Goal: Task Accomplishment & Management: Complete application form

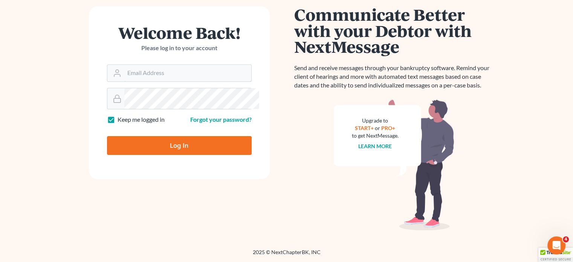
type input "[EMAIL_ADDRESS][DOMAIN_NAME]"
click at [162, 155] on input "Log In" at bounding box center [179, 145] width 145 height 19
type input "Thinking..."
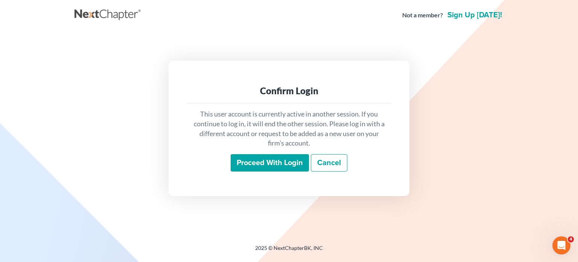
click at [242, 171] on input "Proceed with login" at bounding box center [270, 162] width 78 height 17
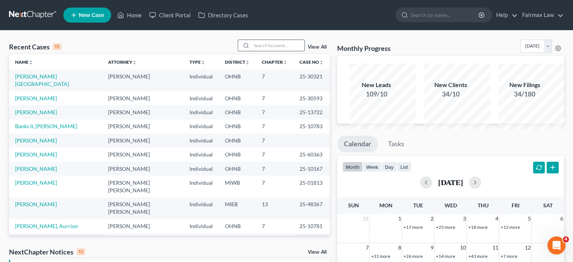
click at [254, 51] on input "search" at bounding box center [277, 45] width 53 height 11
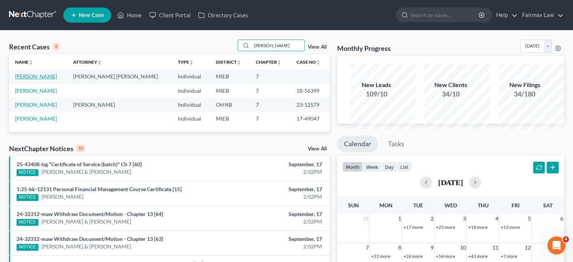
type input "[PERSON_NAME]"
click at [41, 79] on link "[PERSON_NAME]" at bounding box center [36, 76] width 42 height 6
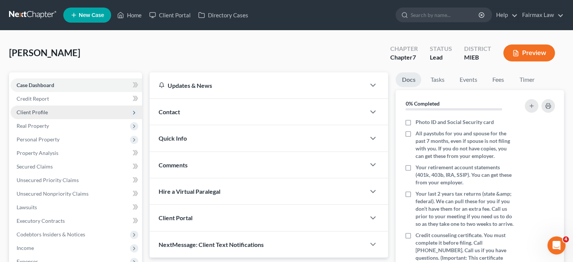
click at [68, 119] on span "Client Profile" at bounding box center [76, 112] width 131 height 14
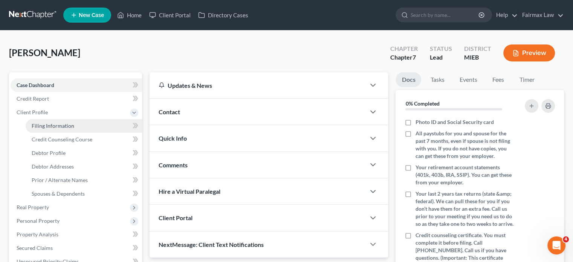
click at [62, 133] on link "Filing Information" at bounding box center [84, 126] width 116 height 14
select select "1"
select select "0"
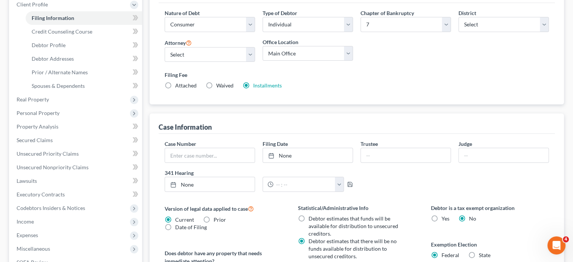
scroll to position [110, 0]
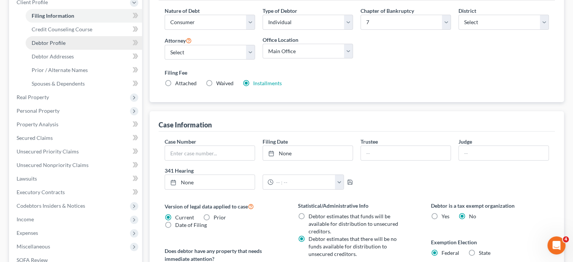
click at [88, 50] on link "Debtor Profile" at bounding box center [84, 43] width 116 height 14
select select "0"
select select "1"
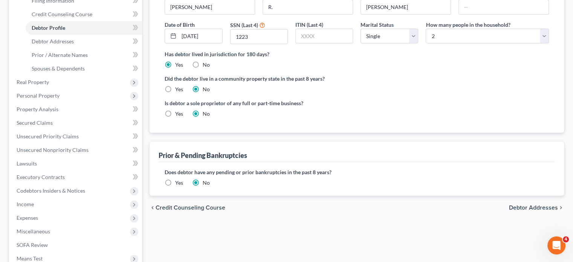
scroll to position [130, 0]
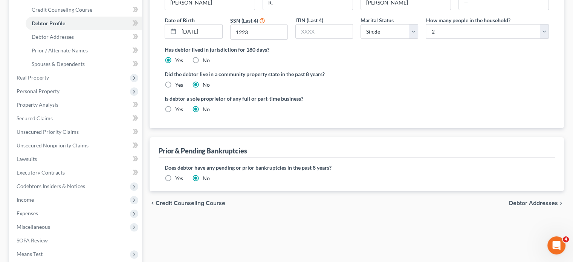
click at [151, 122] on div "Debtor Profile First Name [PERSON_NAME] Middle Name R. Last Name [PERSON_NAME] …" at bounding box center [356, 44] width 414 height 167
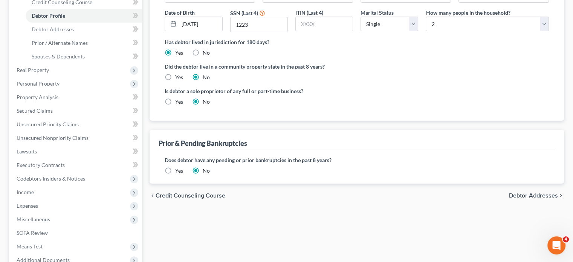
scroll to position [140, 0]
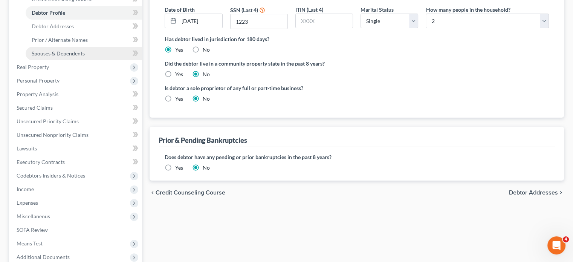
click at [77, 56] on span "Spouses & Dependents" at bounding box center [58, 53] width 53 height 6
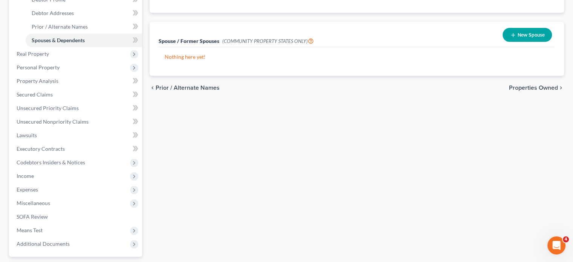
scroll to position [153, 0]
click at [87, 61] on span "Real Property" at bounding box center [76, 54] width 131 height 14
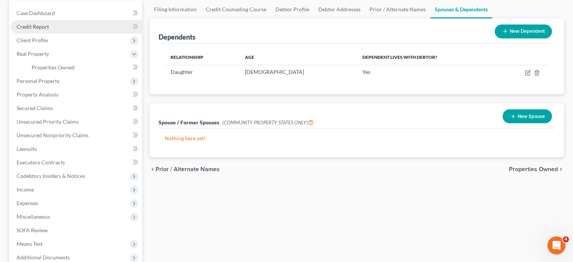
scroll to position [72, 0]
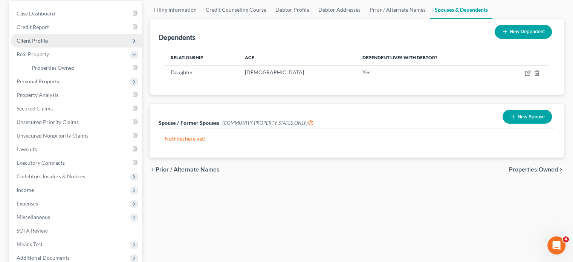
click at [59, 47] on span "Client Profile" at bounding box center [76, 41] width 131 height 14
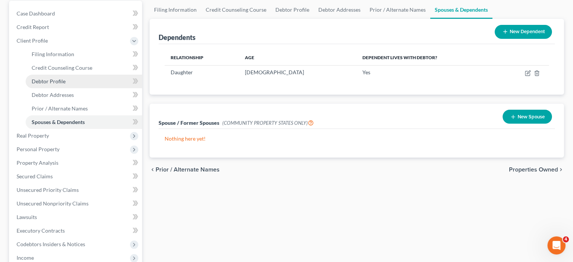
click at [57, 84] on span "Debtor Profile" at bounding box center [49, 81] width 34 height 6
select select "0"
select select "1"
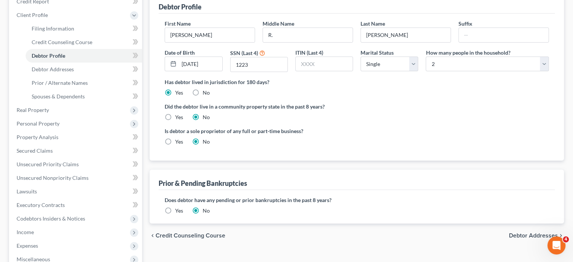
scroll to position [101, 0]
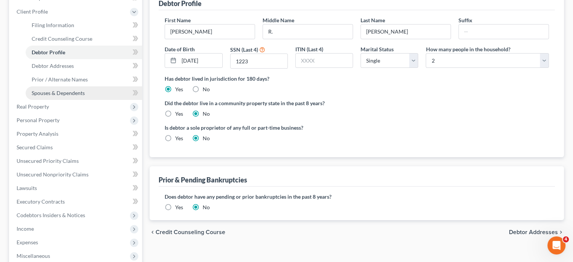
click at [85, 96] on span "Spouses & Dependents" at bounding box center [58, 93] width 53 height 6
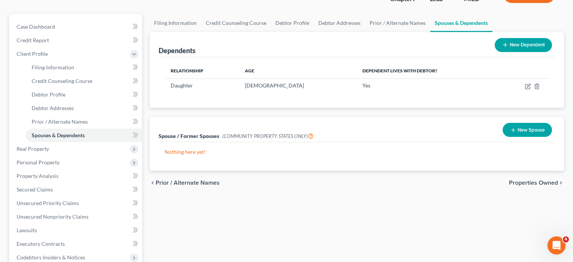
scroll to position [59, 0]
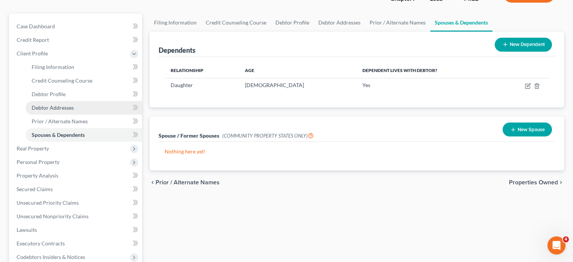
click at [51, 111] on span "Debtor Addresses" at bounding box center [53, 107] width 42 height 6
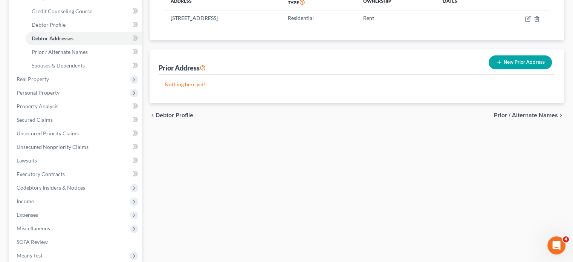
scroll to position [131, 0]
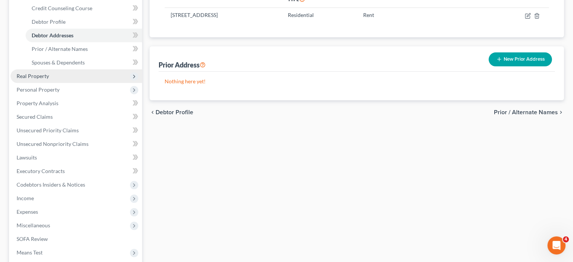
click at [49, 79] on span "Real Property" at bounding box center [33, 76] width 32 height 6
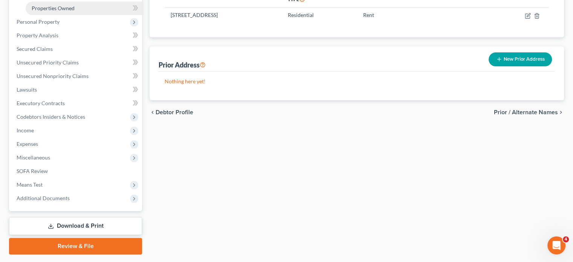
click at [75, 11] on span "Properties Owned" at bounding box center [53, 8] width 43 height 6
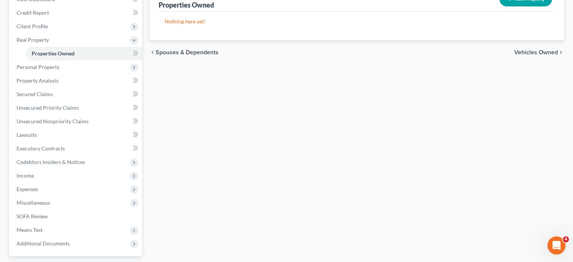
scroll to position [87, 0]
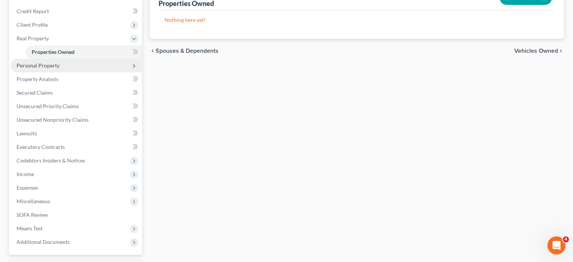
click at [98, 72] on span "Personal Property" at bounding box center [76, 66] width 131 height 14
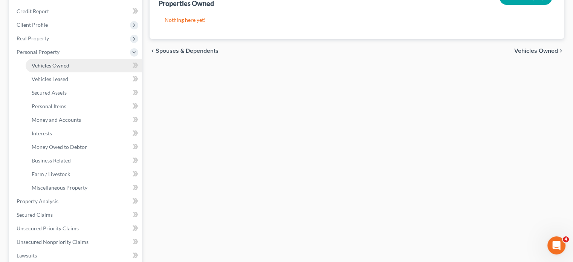
click at [91, 72] on link "Vehicles Owned" at bounding box center [84, 66] width 116 height 14
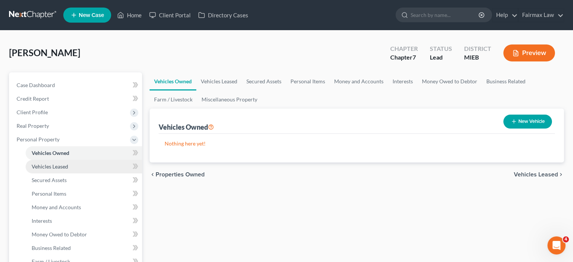
click at [68, 169] on span "Vehicles Leased" at bounding box center [50, 166] width 37 height 6
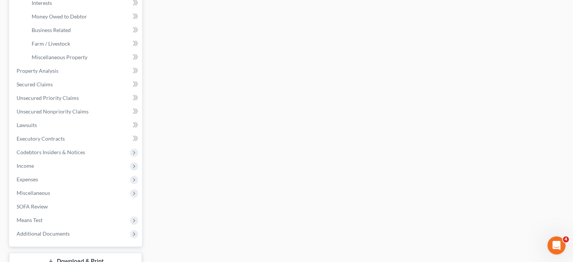
scroll to position [288, 0]
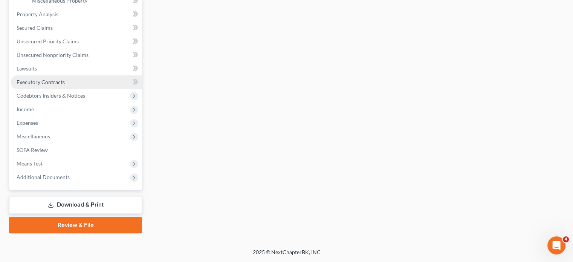
click at [73, 89] on link "Executory Contracts" at bounding box center [76, 82] width 131 height 14
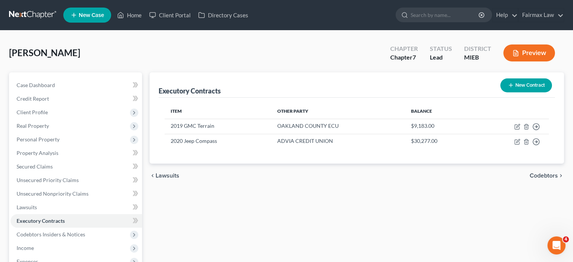
click at [242, 98] on div "Executory Contracts New Contract" at bounding box center [356, 84] width 396 height 25
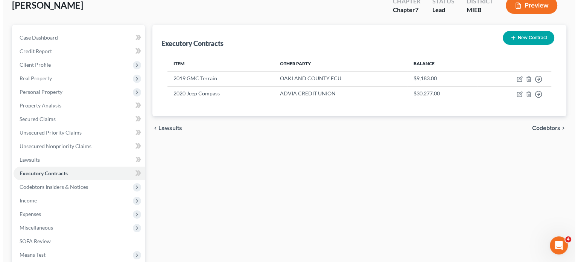
scroll to position [48, 0]
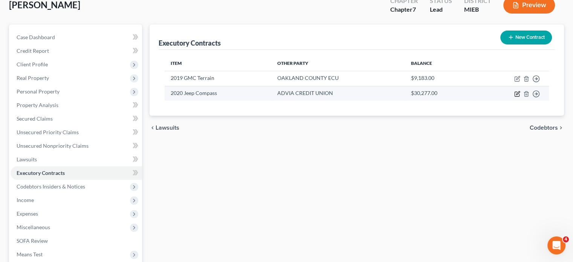
click at [514, 97] on icon "button" at bounding box center [517, 94] width 6 height 6
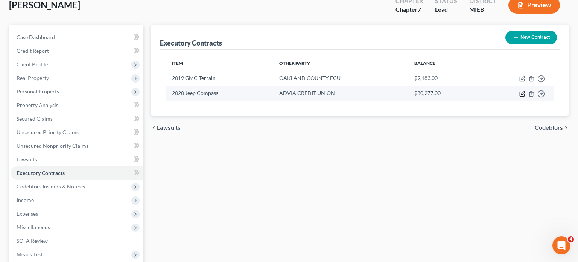
select select "3"
select select "23"
select select "0"
select select "1"
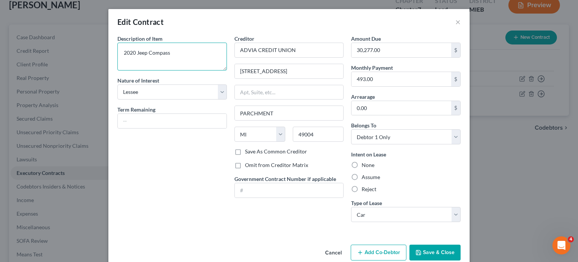
click at [143, 67] on textarea "2020 Jeep Compass" at bounding box center [172, 57] width 110 height 28
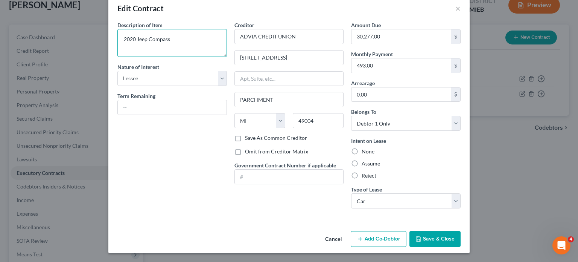
scroll to position [79, 0]
click at [369, 160] on label "Assume" at bounding box center [371, 164] width 18 height 8
click at [369, 160] on input "Assume" at bounding box center [367, 162] width 5 height 5
radio input "true"
click at [343, 233] on button "Cancel" at bounding box center [333, 239] width 29 height 15
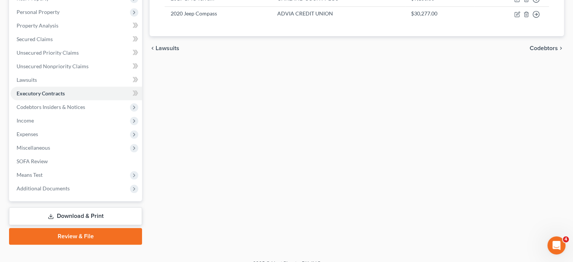
scroll to position [131, 0]
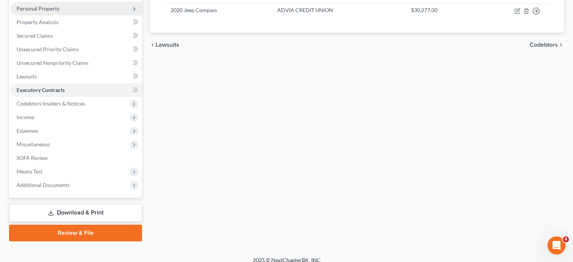
click at [79, 15] on span "Personal Property" at bounding box center [76, 9] width 131 height 14
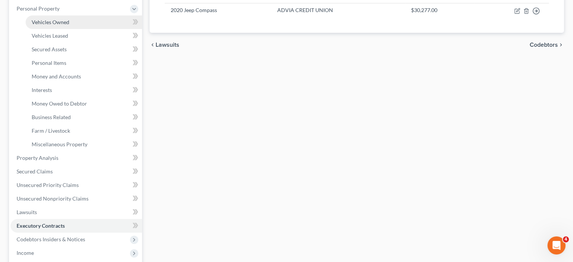
click at [77, 29] on link "Vehicles Owned" at bounding box center [84, 22] width 116 height 14
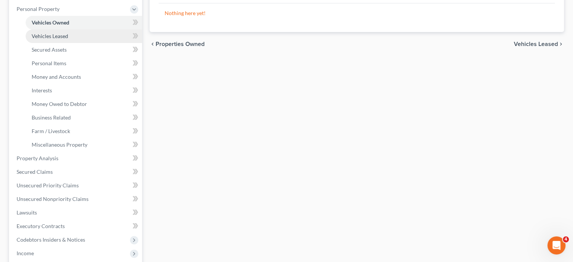
scroll to position [135, 0]
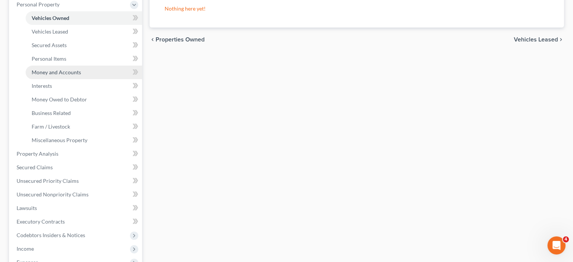
click at [76, 75] on span "Money and Accounts" at bounding box center [56, 72] width 49 height 6
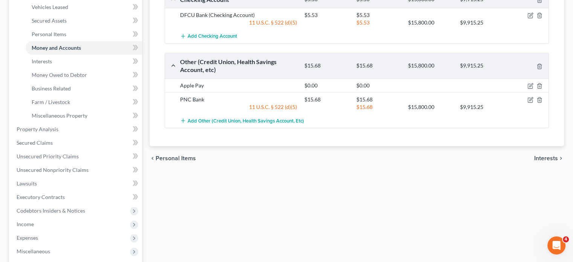
scroll to position [158, 0]
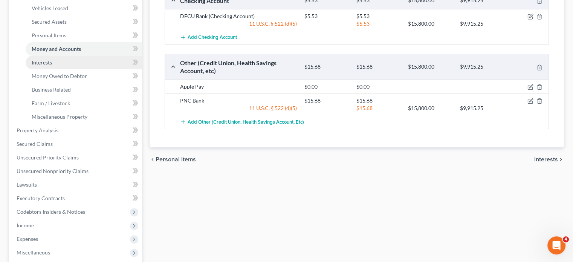
click at [70, 69] on link "Interests" at bounding box center [84, 63] width 116 height 14
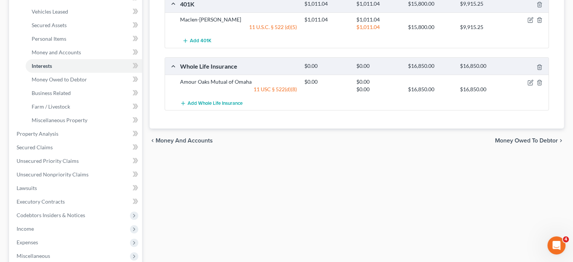
scroll to position [155, 0]
click at [87, 82] on span "Money Owed to Debtor" at bounding box center [59, 79] width 55 height 6
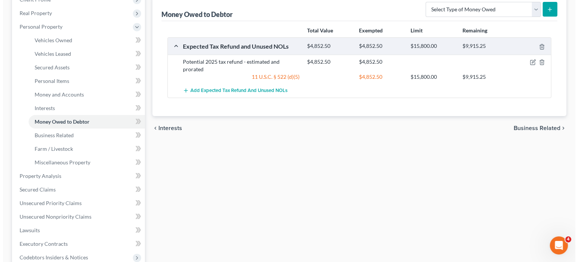
scroll to position [113, 0]
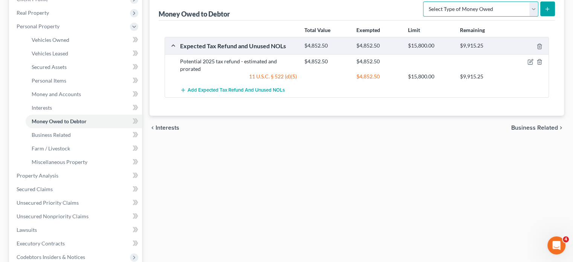
click at [526, 17] on select "Select Type of Money Owed Accounts Receivable Alimony Child Support Claims Agai…" at bounding box center [480, 9] width 115 height 15
select select "claims_against_third_parties"
click at [423, 17] on select "Select Type of Money Owed Accounts Receivable Alimony Child Support Claims Agai…" at bounding box center [480, 9] width 115 height 15
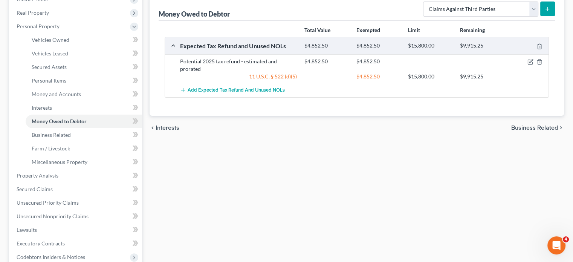
click at [544, 12] on icon "submit" at bounding box center [547, 9] width 6 height 6
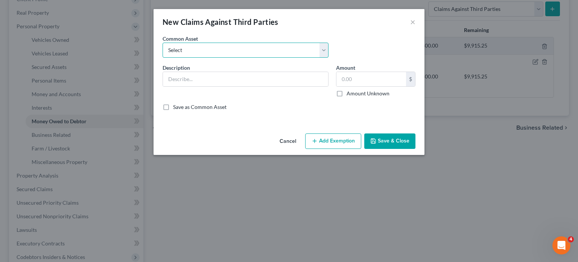
click at [209, 58] on select "Select Potential preference for garnishments [DATE] of BK" at bounding box center [246, 50] width 166 height 15
click at [209, 45] on div "Common Asset Select Potential preference for garnishments [DATE] of BK" at bounding box center [246, 46] width 174 height 23
click at [164, 86] on input "text" at bounding box center [245, 79] width 165 height 14
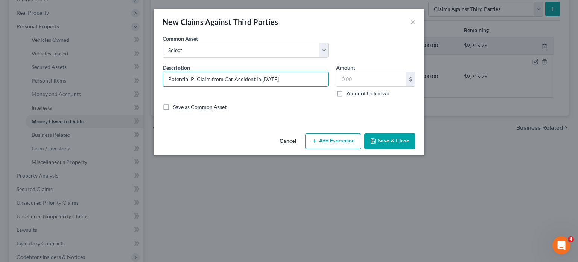
type input "Potential PI Claim from Car Accident in [DATE]"
click at [350, 97] on label "Amount Unknown" at bounding box center [368, 94] width 43 height 8
click at [350, 94] on input "Amount Unknown" at bounding box center [352, 92] width 5 height 5
checkbox input "true"
type input "0.00"
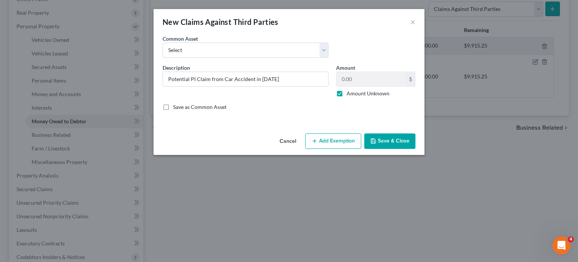
click at [336, 149] on button "Add Exemption" at bounding box center [333, 141] width 56 height 16
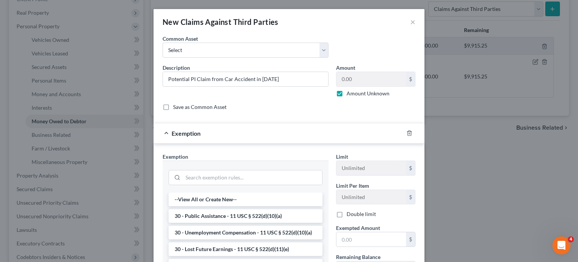
scroll to position [154, 0]
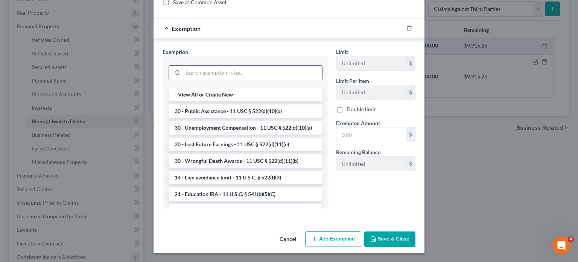
click at [184, 66] on input "search" at bounding box center [252, 73] width 139 height 14
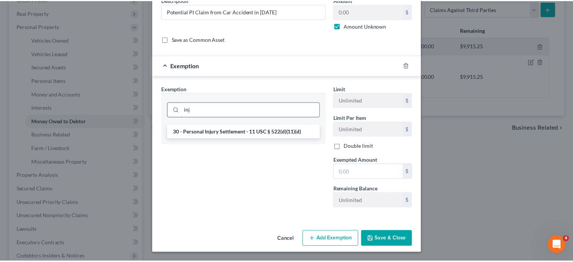
scroll to position [146, 0]
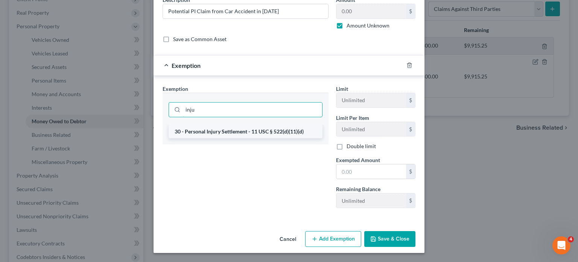
type input "inju"
click at [172, 125] on li "30 - Personal Injury Settlement - 11 USC § 522(d)(11)(d)" at bounding box center [246, 132] width 154 height 14
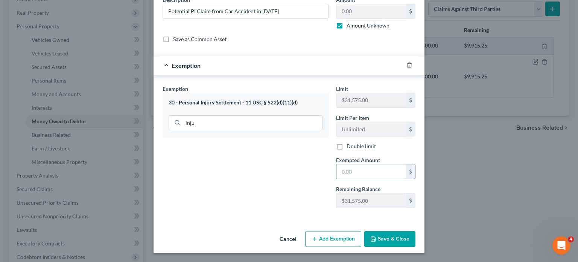
click at [356, 164] on input "text" at bounding box center [372, 171] width 70 height 14
type input "31,575"
click at [404, 233] on button "Save & Close" at bounding box center [389, 239] width 51 height 16
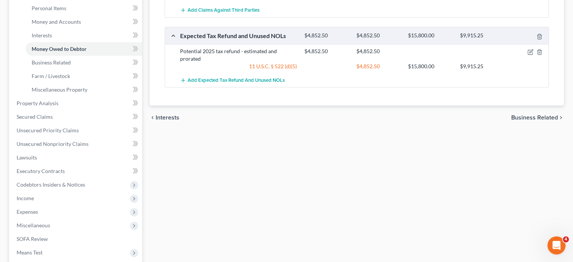
scroll to position [190, 0]
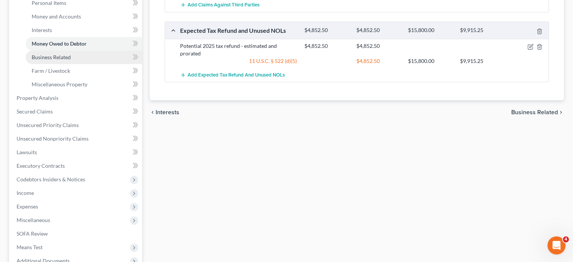
click at [73, 64] on link "Business Related" at bounding box center [84, 57] width 116 height 14
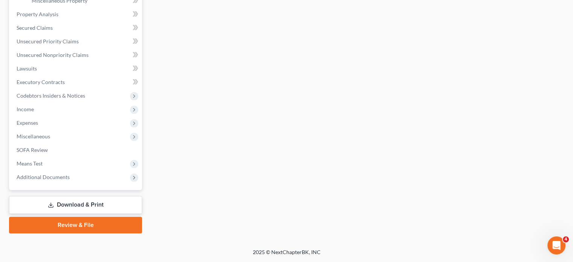
scroll to position [308, 0]
click at [78, 35] on link "Secured Claims" at bounding box center [76, 28] width 131 height 14
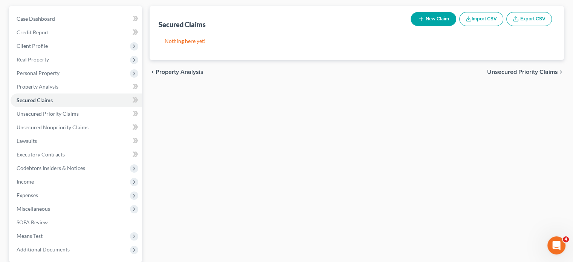
scroll to position [114, 0]
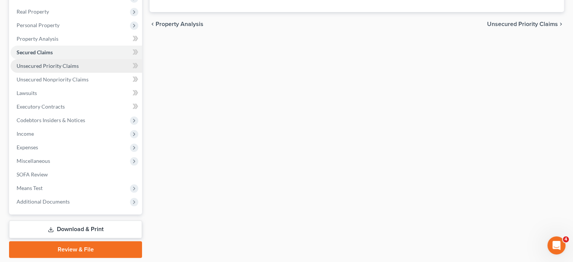
click at [76, 73] on link "Unsecured Priority Claims" at bounding box center [76, 66] width 131 height 14
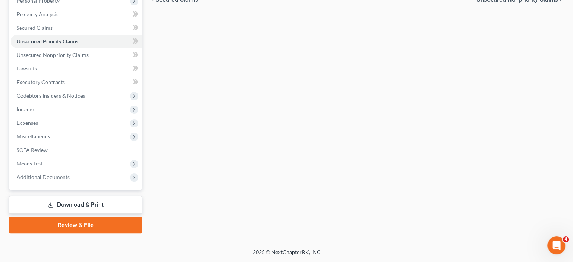
scroll to position [180, 0]
click at [82, 58] on span "Unsecured Nonpriority Claims" at bounding box center [53, 55] width 72 height 6
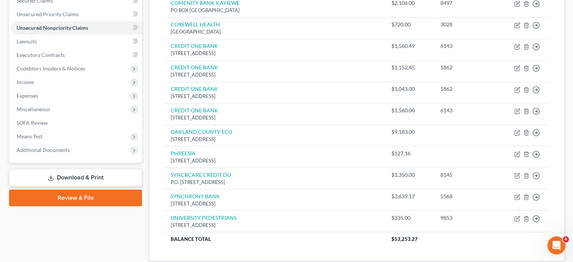
scroll to position [166, 0]
click at [37, 44] on span "Lawsuits" at bounding box center [27, 41] width 20 height 6
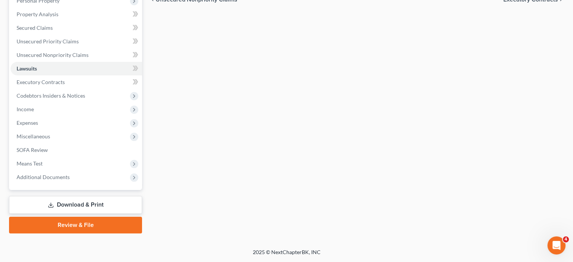
scroll to position [236, 0]
click at [50, 102] on span "Income" at bounding box center [76, 109] width 131 height 14
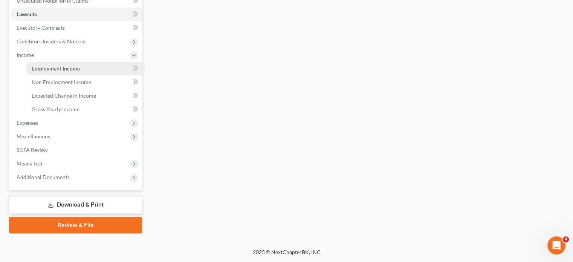
click at [64, 72] on span "Employment Income" at bounding box center [56, 68] width 48 height 6
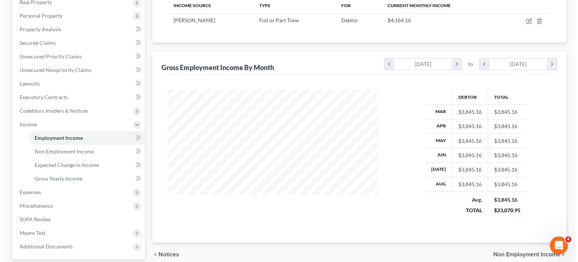
scroll to position [123, 0]
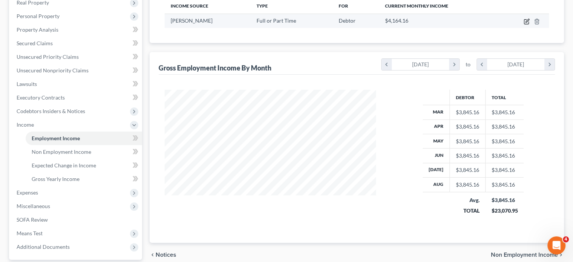
click at [524, 24] on icon "button" at bounding box center [526, 22] width 5 height 5
select select "0"
select select "14"
select select "3"
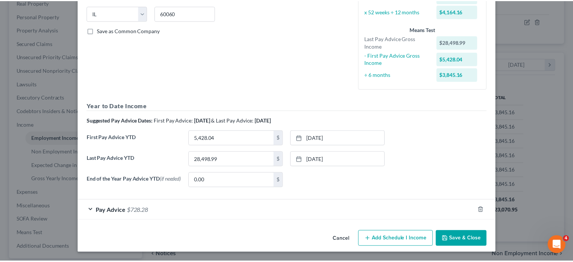
scroll to position [242, 0]
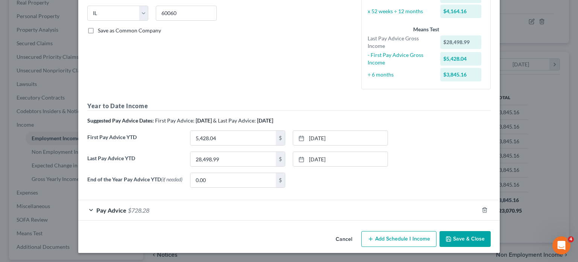
click at [354, 232] on button "Cancel" at bounding box center [344, 239] width 29 height 15
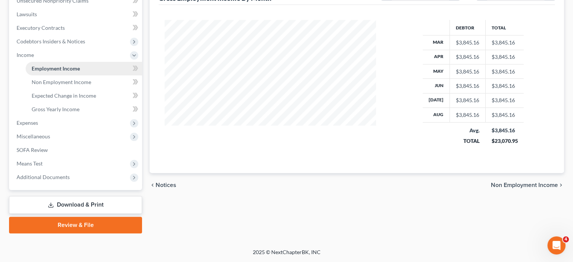
scroll to position [221, 0]
click at [63, 89] on link "Non Employment Income" at bounding box center [84, 82] width 116 height 14
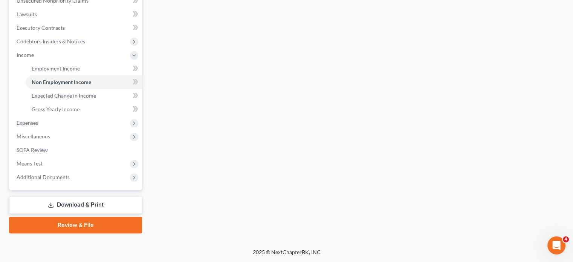
scroll to position [237, 0]
click at [38, 126] on span "Expenses" at bounding box center [27, 122] width 21 height 6
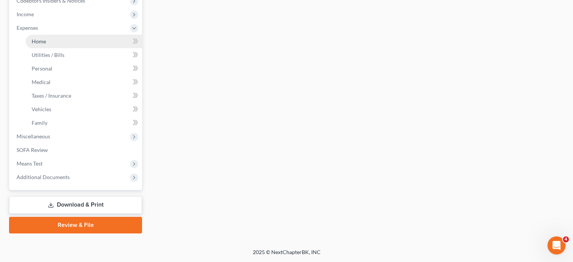
click at [44, 44] on span "Home" at bounding box center [39, 41] width 14 height 6
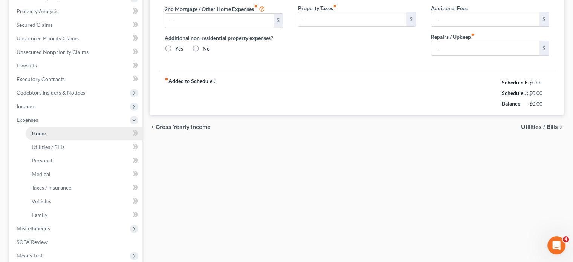
type input "550.00"
type input "0.00"
radio input "true"
type input "0.00"
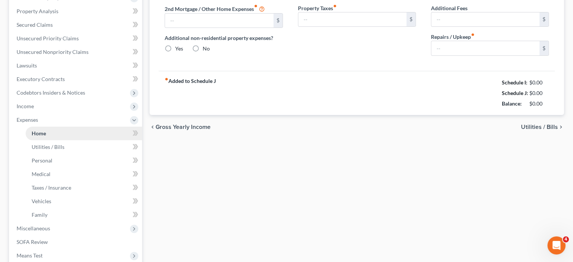
type input "0.00"
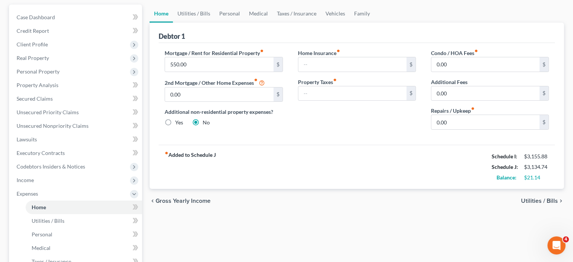
scroll to position [68, 0]
click at [349, 23] on link "Vehicles" at bounding box center [335, 14] width 29 height 18
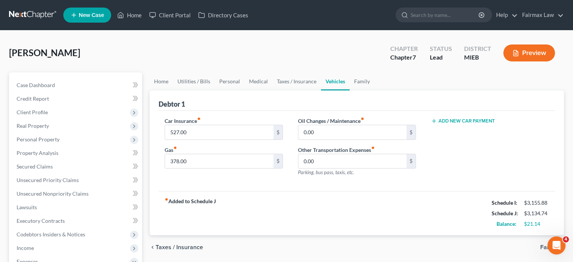
click at [456, 124] on button "Add New Car Payment" at bounding box center [463, 121] width 64 height 6
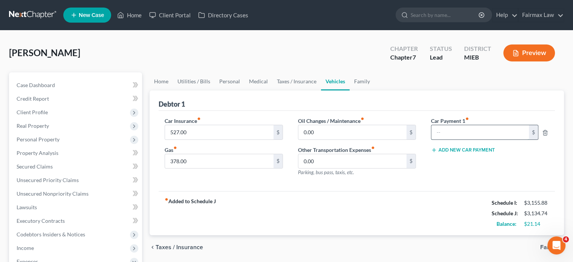
click at [463, 139] on input "text" at bounding box center [480, 132] width 98 height 14
type input "493"
click at [458, 153] on button "Add New Car Payment" at bounding box center [463, 150] width 64 height 6
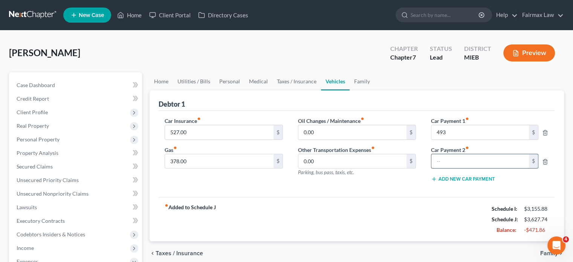
click at [438, 168] on input "text" at bounding box center [480, 161] width 98 height 14
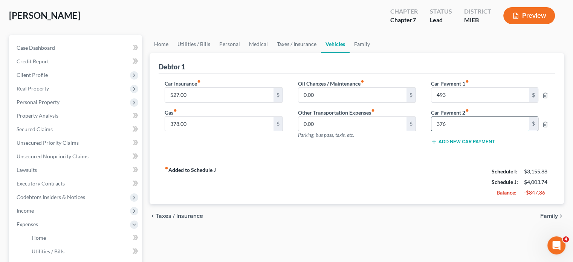
scroll to position [82, 0]
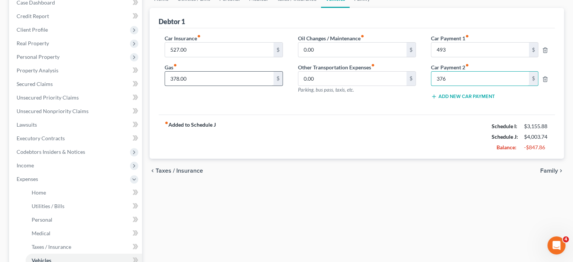
type input "376"
click at [202, 86] on input "378.00" at bounding box center [219, 79] width 108 height 14
type input "200"
click at [200, 57] on input "527.00" at bounding box center [219, 50] width 108 height 14
click at [280, 59] on div "Car Insurance fiber_manual_record 527.00 $ Gas fiber_manual_record 200 $ Oil Ch…" at bounding box center [356, 71] width 396 height 87
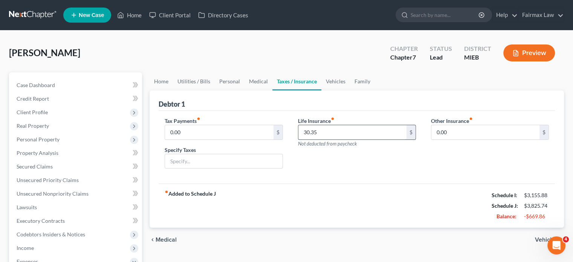
click at [331, 139] on input "30.35" at bounding box center [352, 132] width 108 height 14
click at [319, 90] on link "Taxes / Insurance" at bounding box center [296, 81] width 49 height 18
click at [272, 90] on link "Medical" at bounding box center [258, 81] width 28 height 18
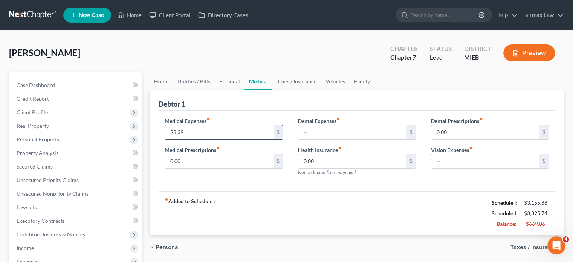
click at [211, 139] on input "28.39" at bounding box center [219, 132] width 108 height 14
click at [244, 90] on link "Personal" at bounding box center [230, 81] width 30 height 18
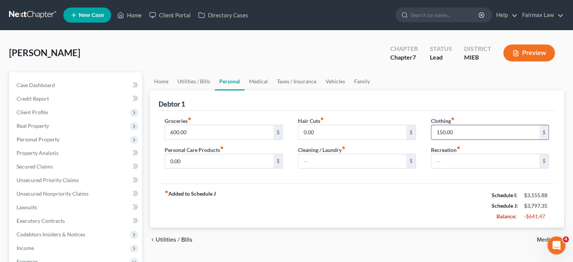
click at [474, 139] on input "150.00" at bounding box center [485, 132] width 108 height 14
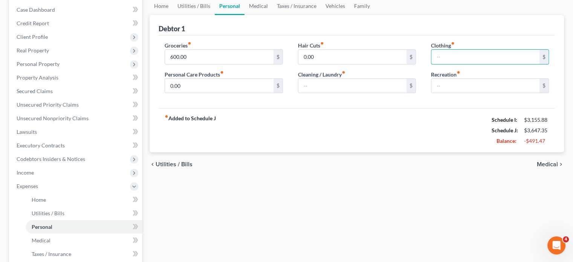
scroll to position [73, 0]
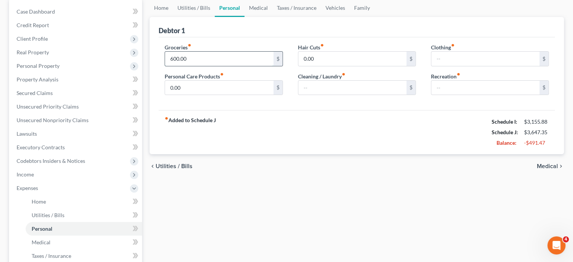
click at [205, 66] on input "600.00" at bounding box center [219, 59] width 108 height 14
type input "300"
click at [212, 17] on link "Utilities / Bills" at bounding box center [194, 8] width 42 height 18
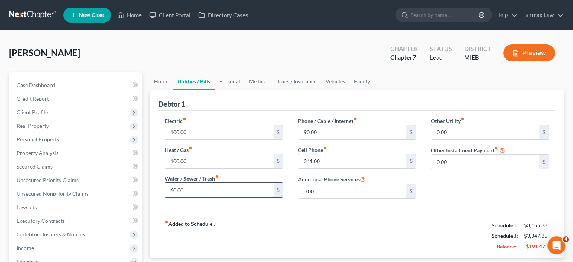
click at [201, 197] on input "60.00" at bounding box center [219, 190] width 108 height 14
click at [196, 168] on input "100.00" at bounding box center [219, 161] width 108 height 14
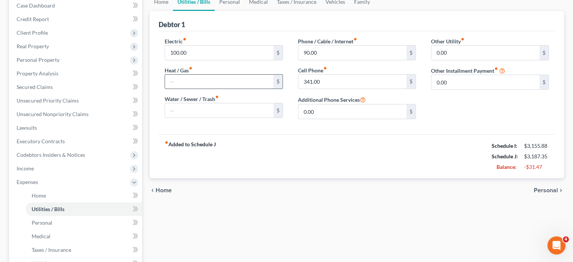
scroll to position [37, 0]
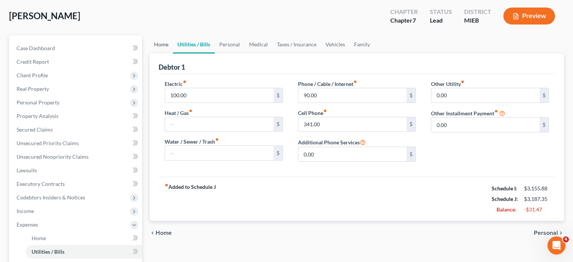
click at [166, 53] on link "Home" at bounding box center [160, 44] width 23 height 18
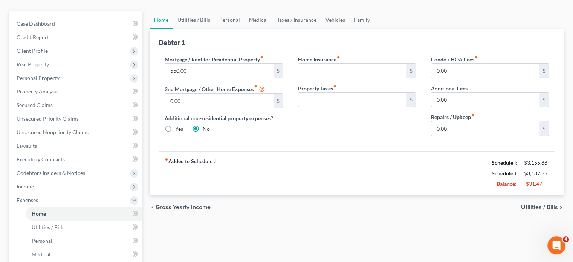
scroll to position [47, 0]
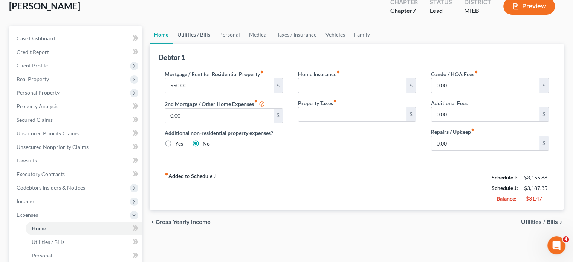
click at [212, 44] on link "Utilities / Bills" at bounding box center [194, 35] width 42 height 18
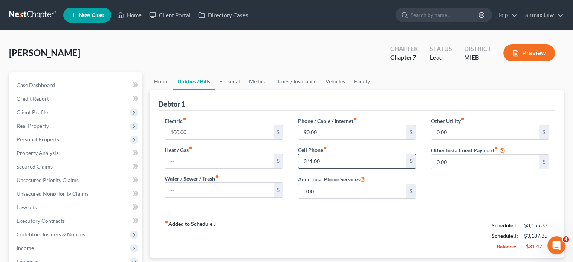
click at [332, 168] on input "341.00" at bounding box center [352, 161] width 108 height 14
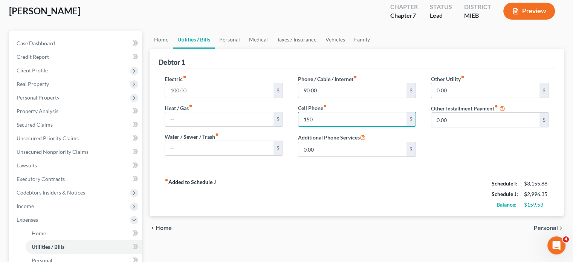
scroll to position [41, 0]
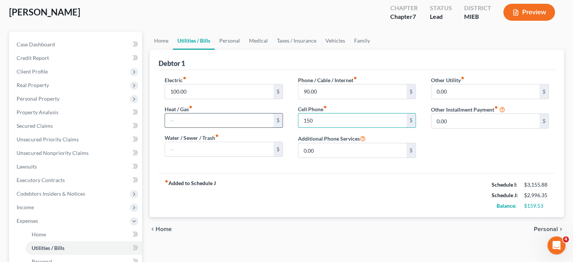
type input "150"
click at [204, 128] on input "text" at bounding box center [219, 120] width 108 height 14
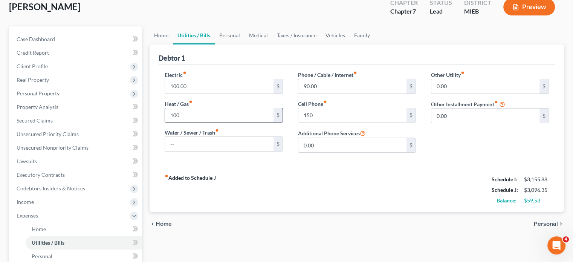
scroll to position [44, 0]
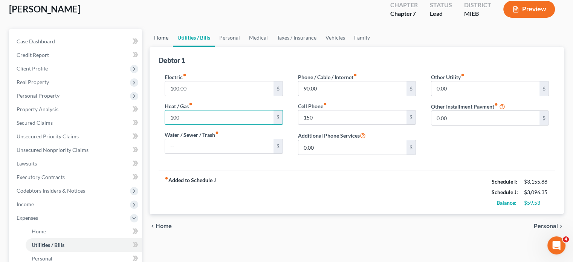
type input "100"
click at [162, 47] on link "Home" at bounding box center [160, 38] width 23 height 18
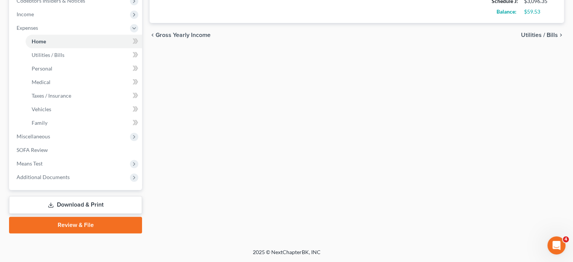
scroll to position [355, 0]
click at [64, 130] on span "Miscellaneous" at bounding box center [76, 137] width 131 height 14
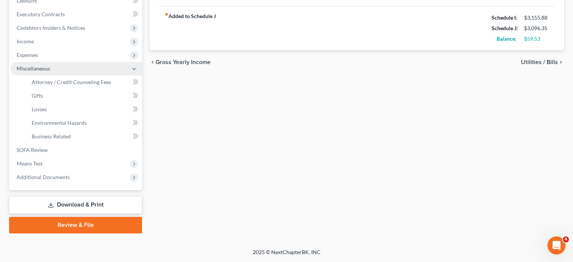
scroll to position [321, 0]
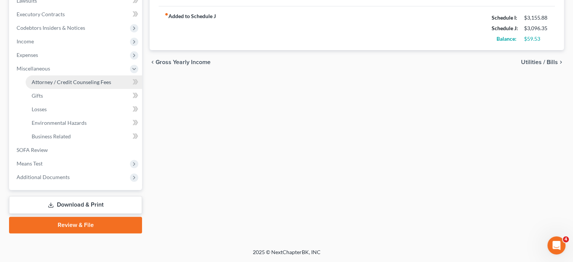
click at [70, 79] on span "Attorney / Credit Counseling Fees" at bounding box center [71, 82] width 79 height 6
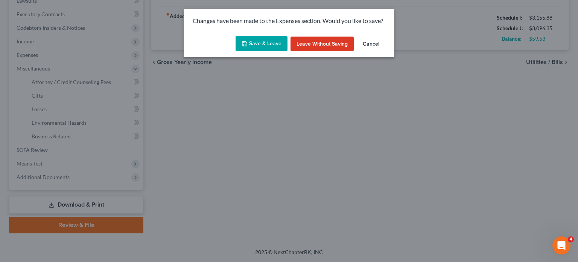
click at [259, 51] on button "Save & Leave" at bounding box center [262, 44] width 52 height 16
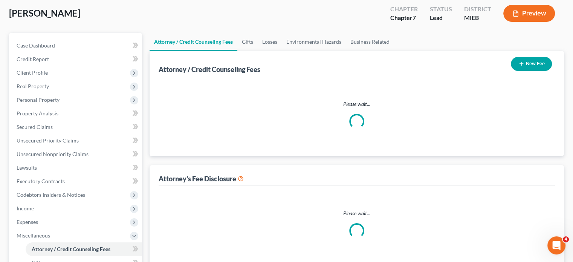
select select "2"
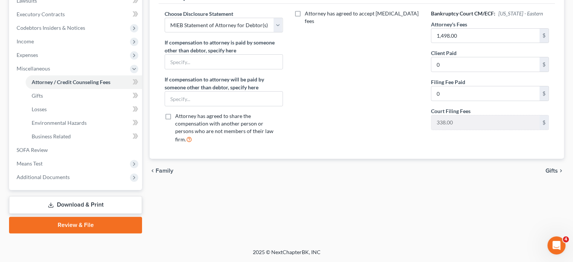
scroll to position [315, 0]
click at [73, 157] on span "Means Test" at bounding box center [76, 164] width 131 height 14
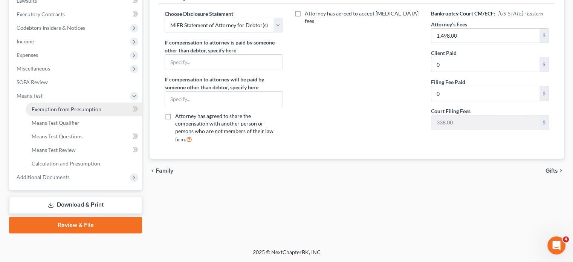
click at [63, 106] on span "Exemption from Presumption" at bounding box center [67, 109] width 70 height 6
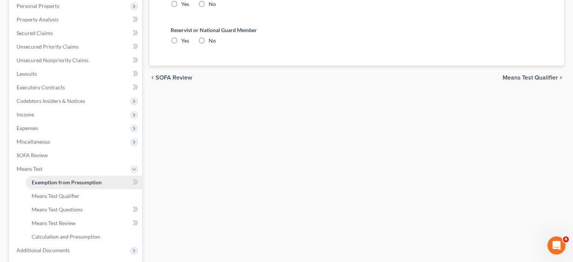
radio input "true"
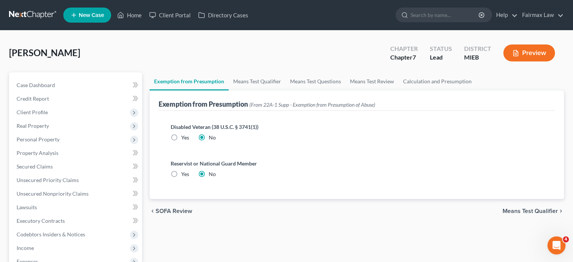
click at [314, 153] on div "Disabled Veteran (38 U.S.C. § 3741(1)) Yes No" at bounding box center [357, 135] width 384 height 37
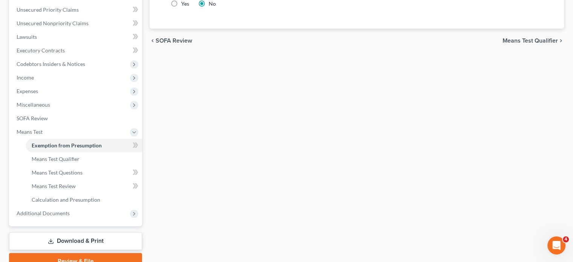
scroll to position [171, 0]
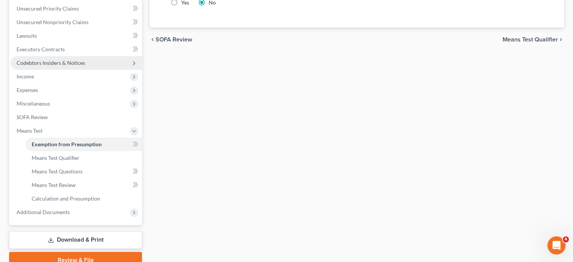
click at [76, 66] on span "Codebtors Insiders & Notices" at bounding box center [51, 62] width 69 height 6
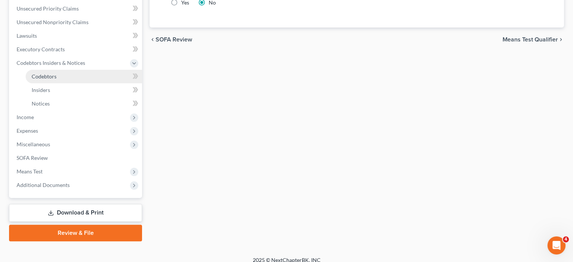
click at [80, 83] on link "Codebtors" at bounding box center [84, 77] width 116 height 14
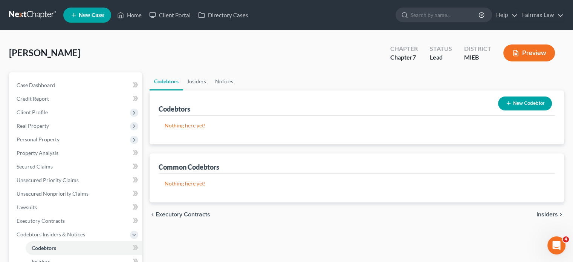
click at [338, 144] on div "Nothing here yet! Name Creditor Balance" at bounding box center [356, 130] width 396 height 29
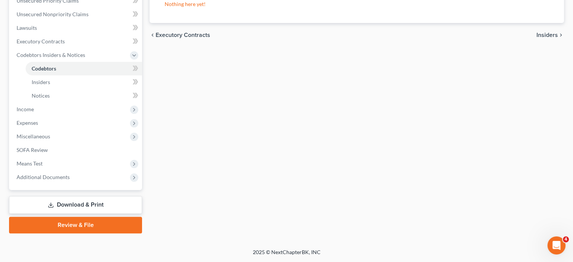
scroll to position [202, 0]
click at [83, 75] on link "Codebtors" at bounding box center [84, 69] width 116 height 14
click at [50, 85] on span "Insiders" at bounding box center [41, 82] width 18 height 6
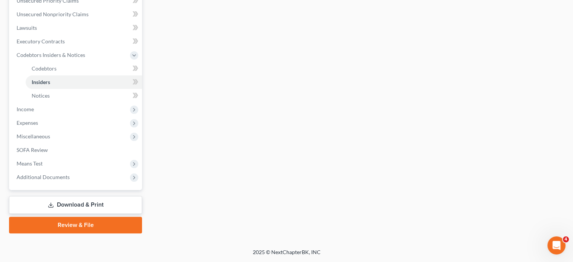
scroll to position [227, 0]
click at [98, 75] on link "Codebtors" at bounding box center [84, 69] width 116 height 14
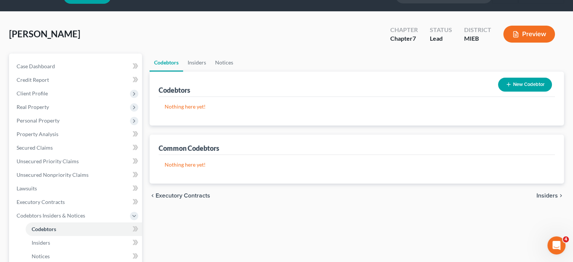
scroll to position [19, 0]
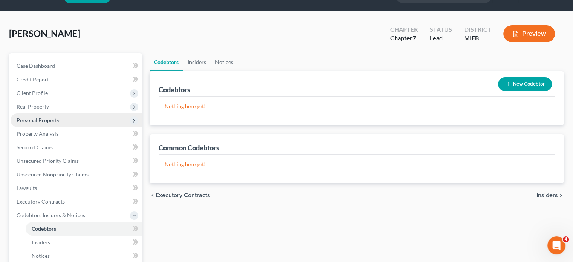
click at [76, 127] on span "Personal Property" at bounding box center [76, 120] width 131 height 14
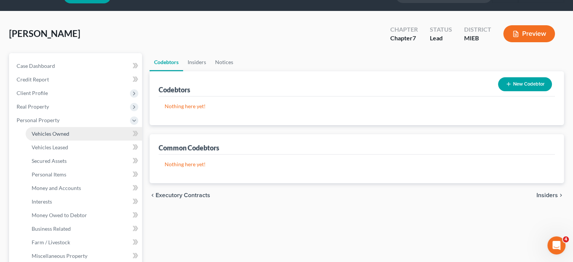
click at [69, 137] on span "Vehicles Owned" at bounding box center [51, 133] width 38 height 6
